Goal: Task Accomplishment & Management: Use online tool/utility

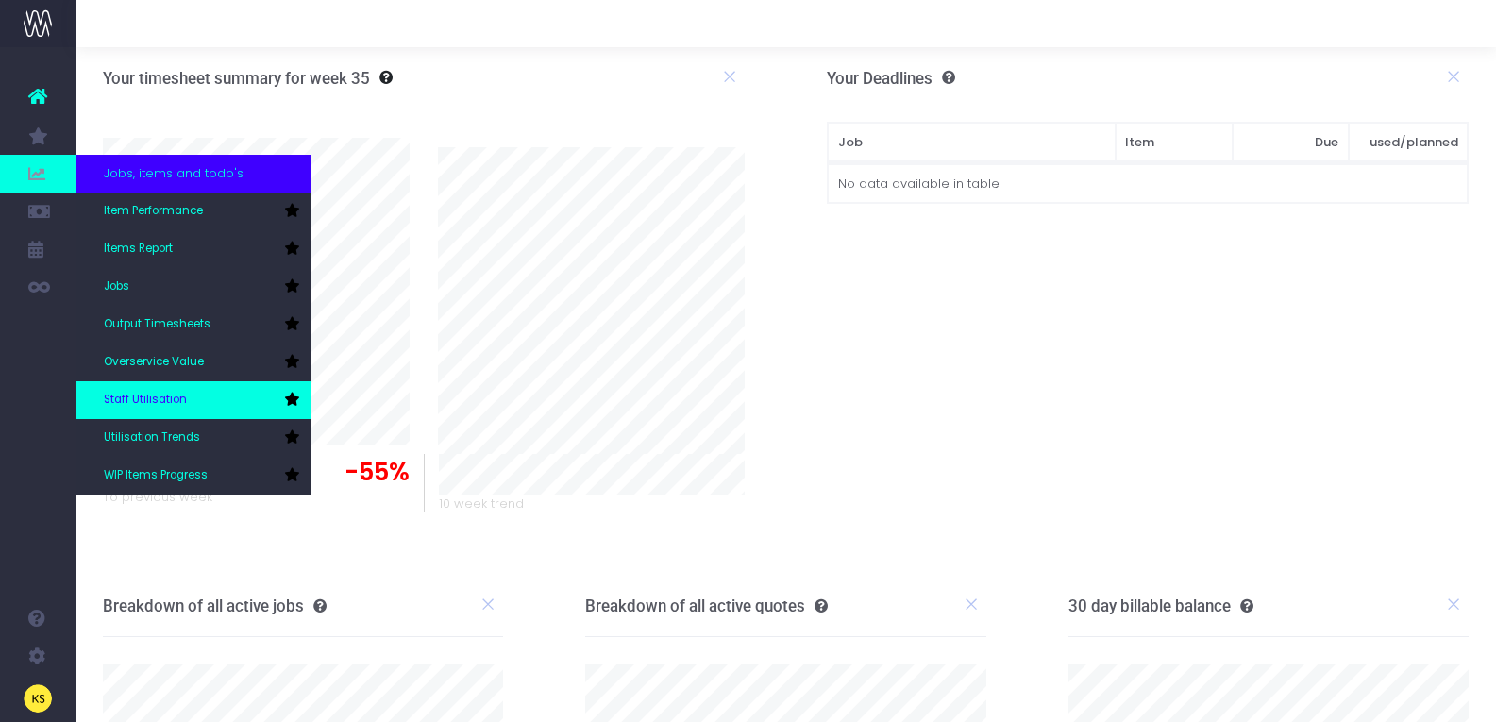
click at [144, 397] on span "Staff Utilisation" at bounding box center [145, 400] width 83 height 17
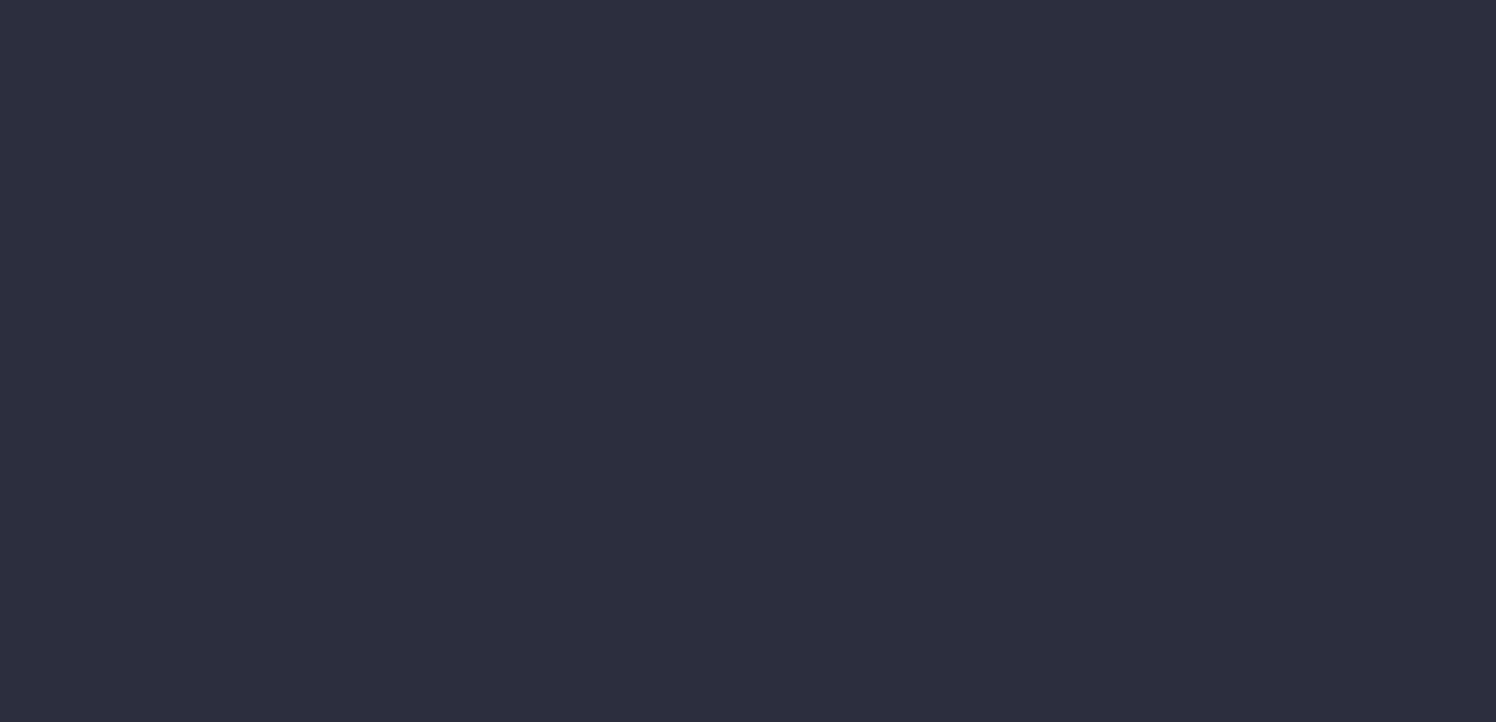
type input "[DATE]"
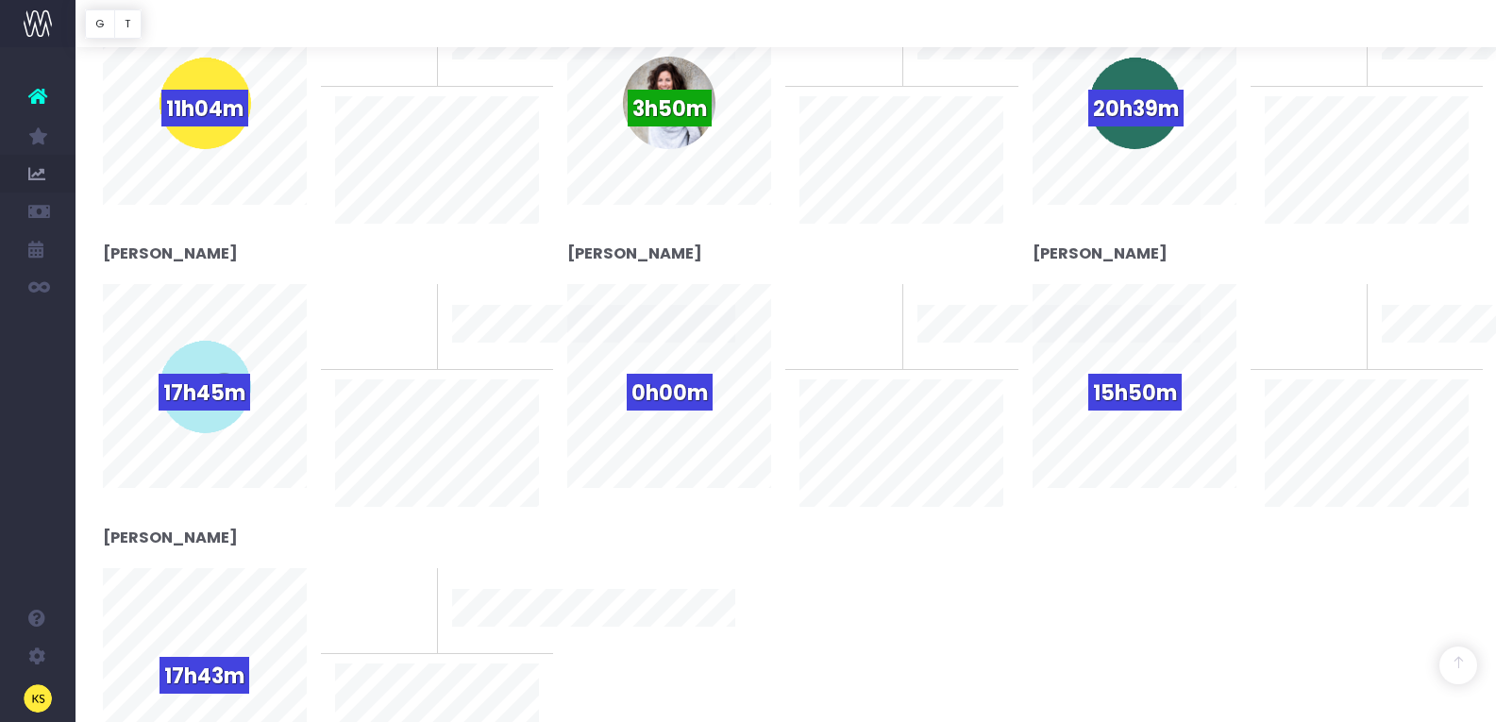
scroll to position [783, 0]
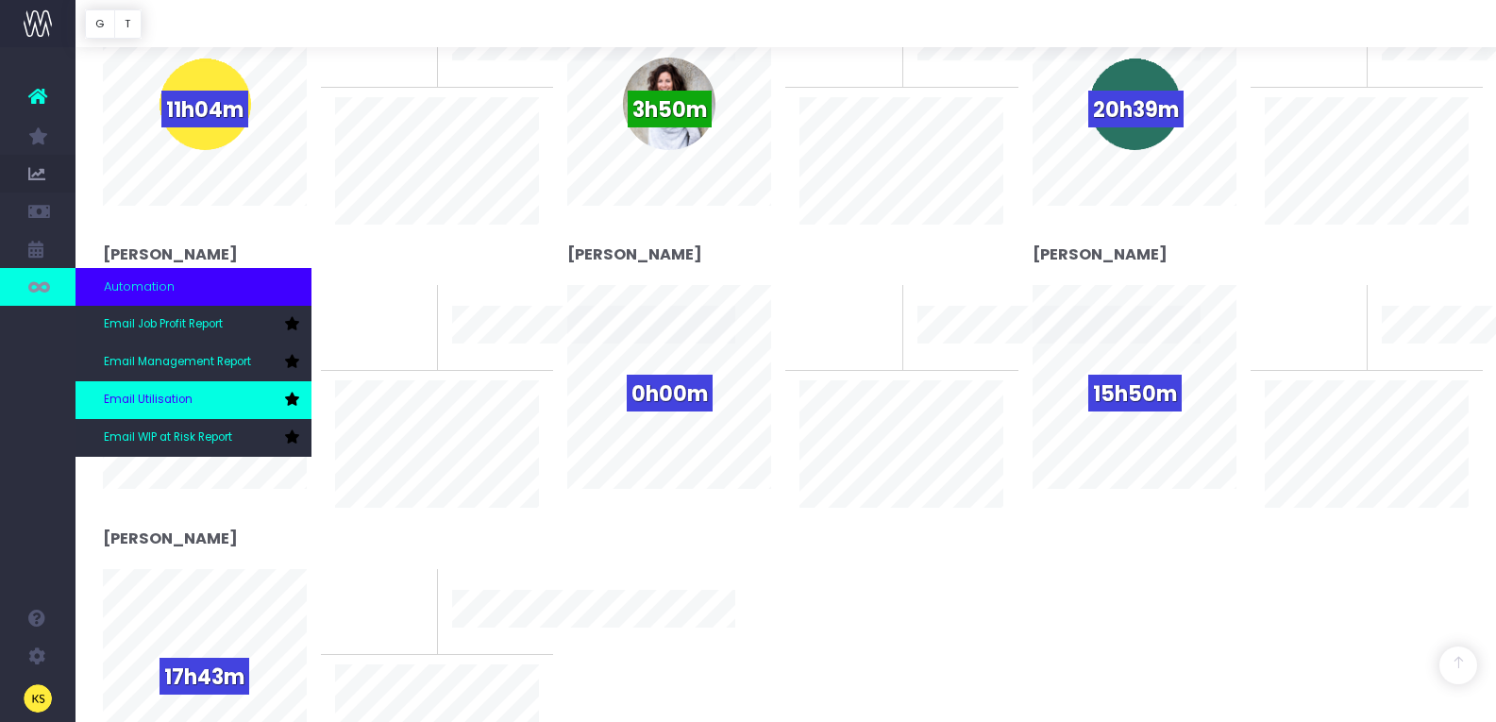
click at [166, 404] on span "Email Utilisation" at bounding box center [148, 400] width 89 height 17
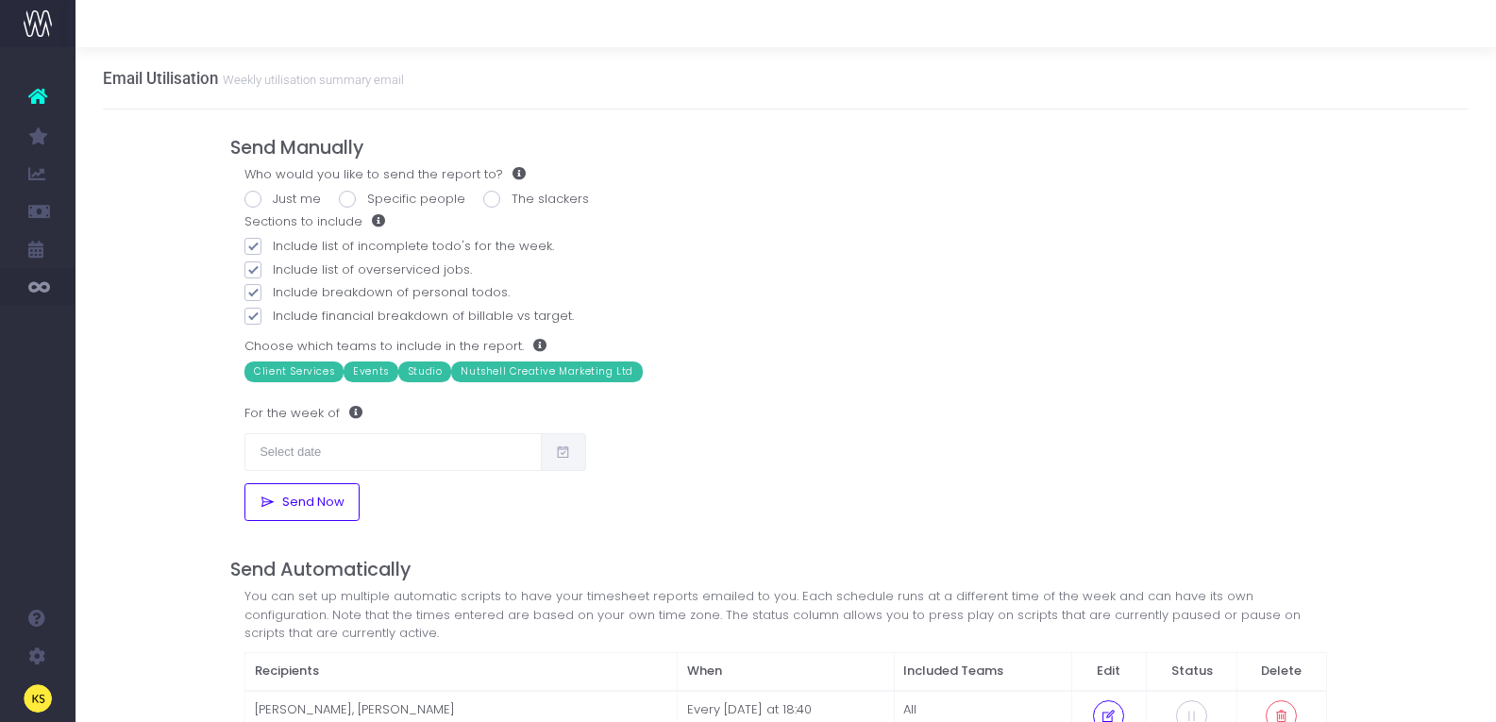
click at [254, 198] on span at bounding box center [252, 199] width 17 height 17
click at [273, 198] on input "Just me" at bounding box center [279, 196] width 12 height 12
radio input "true"
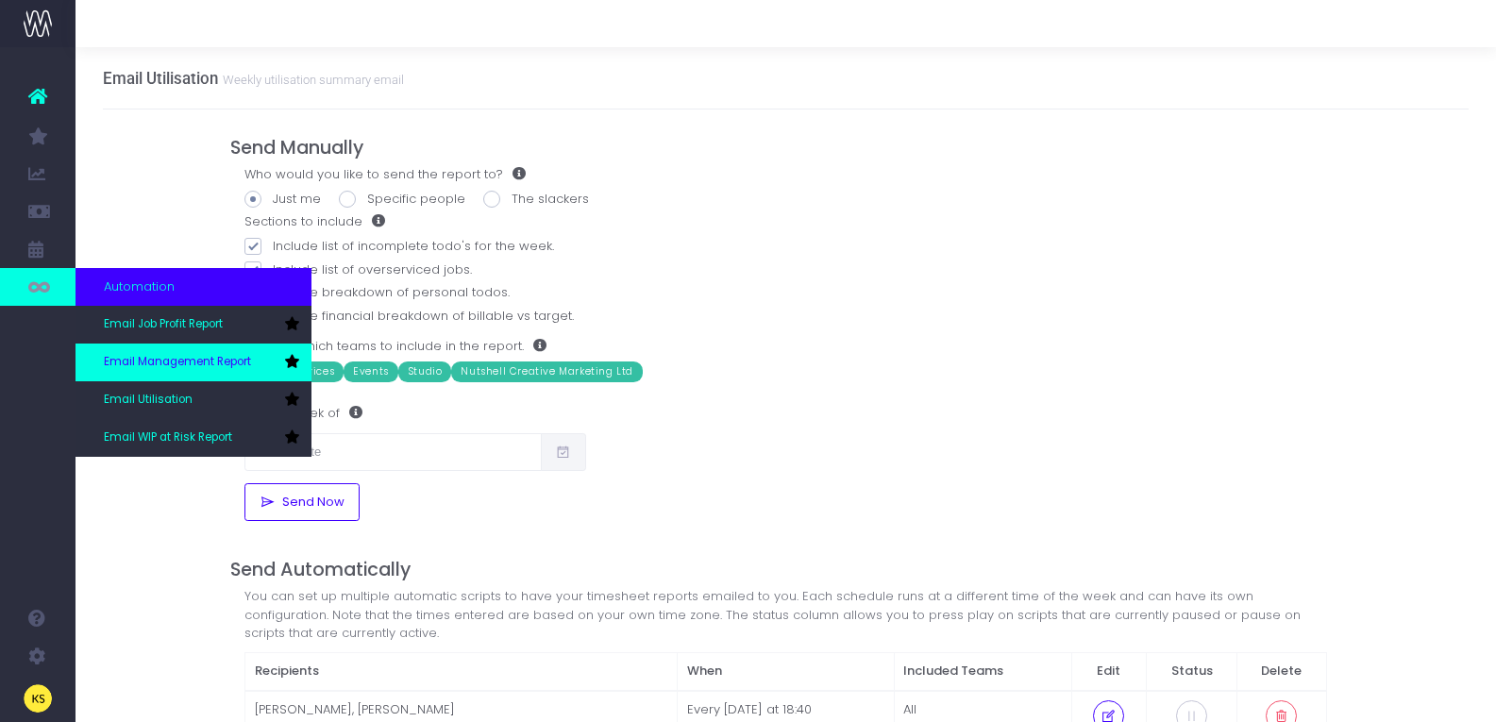
click at [143, 363] on span "Email Management Report" at bounding box center [177, 362] width 147 height 17
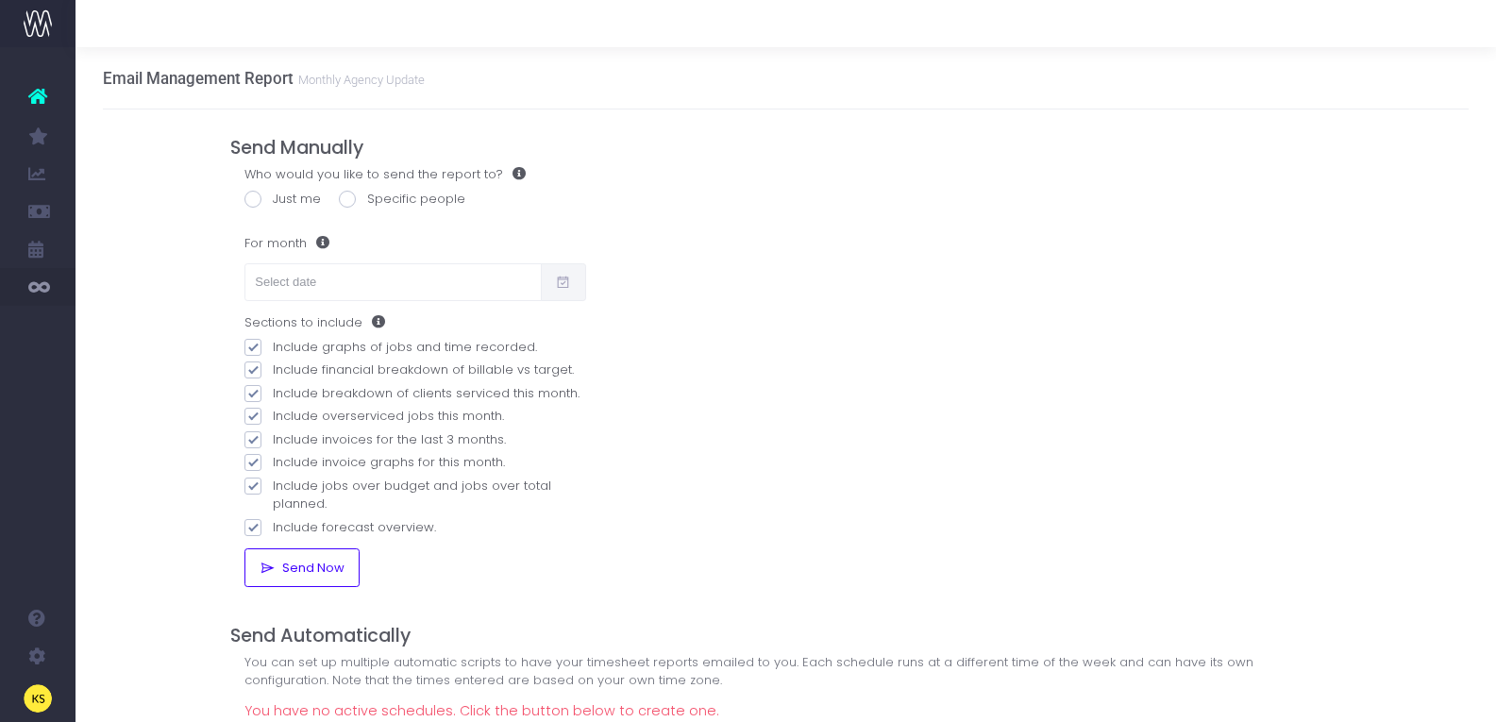
click at [292, 199] on label "Just me" at bounding box center [282, 199] width 76 height 19
click at [285, 199] on input "Just me" at bounding box center [279, 196] width 12 height 12
radio input "true"
click at [303, 271] on input "text" at bounding box center [392, 282] width 296 height 38
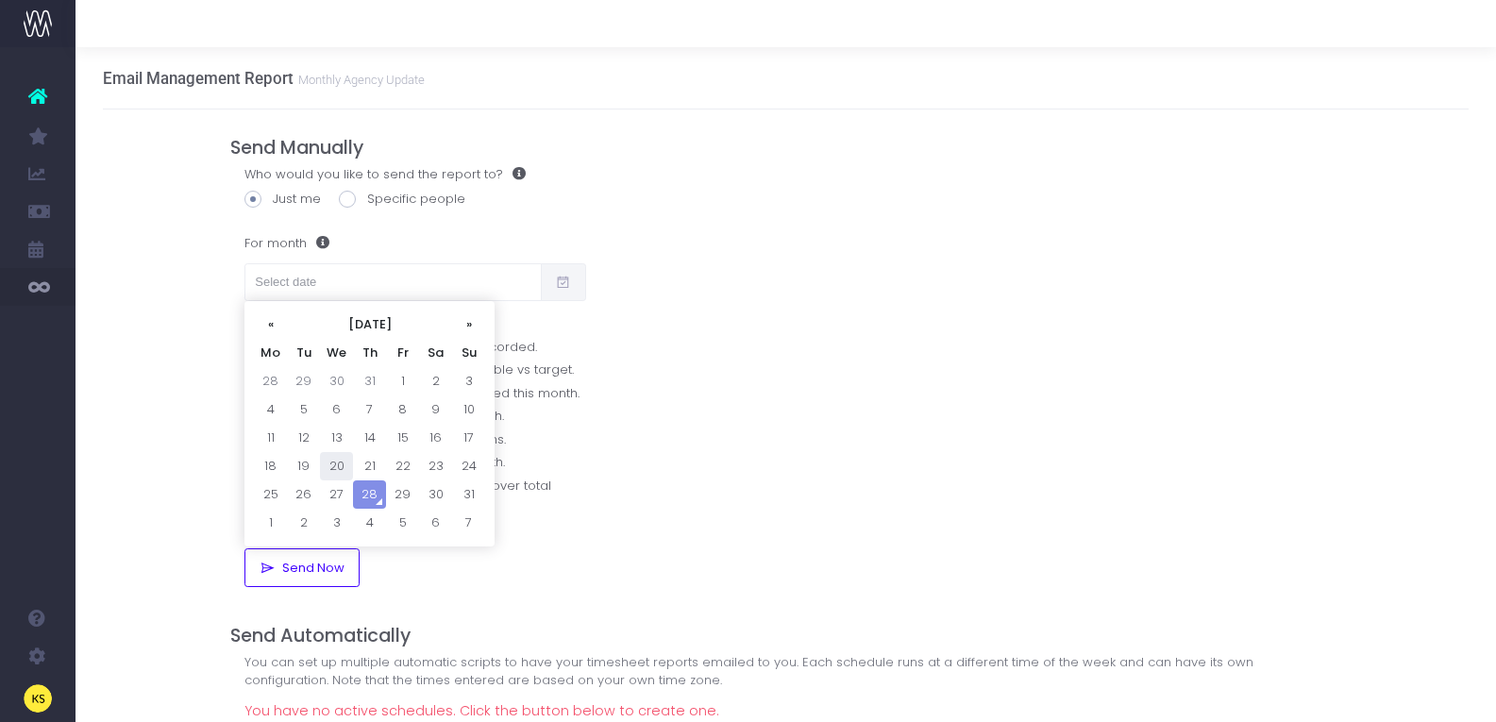
click at [340, 466] on td "20" at bounding box center [336, 466] width 33 height 28
type input "20/08/2025"
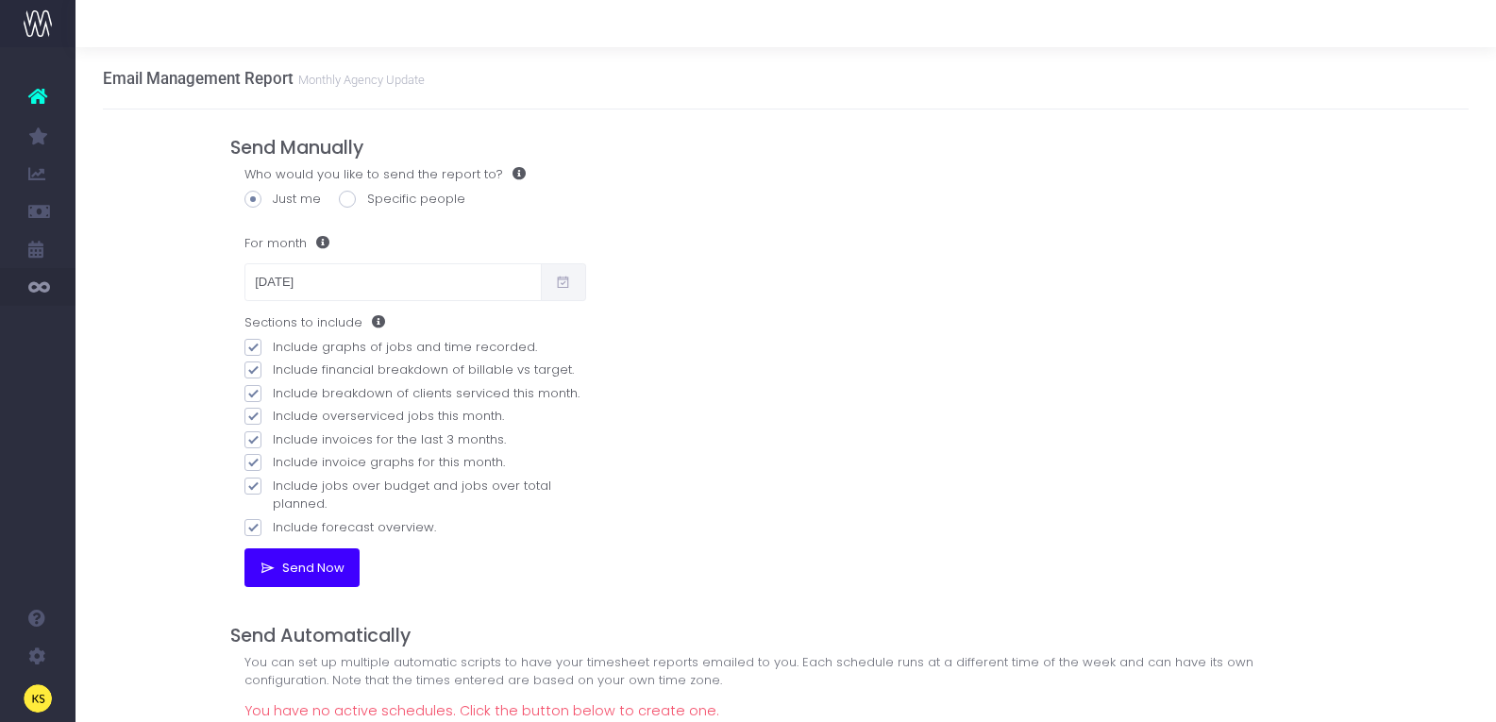
click at [330, 561] on span "Send Now" at bounding box center [310, 568] width 69 height 15
